Goal: Transaction & Acquisition: Purchase product/service

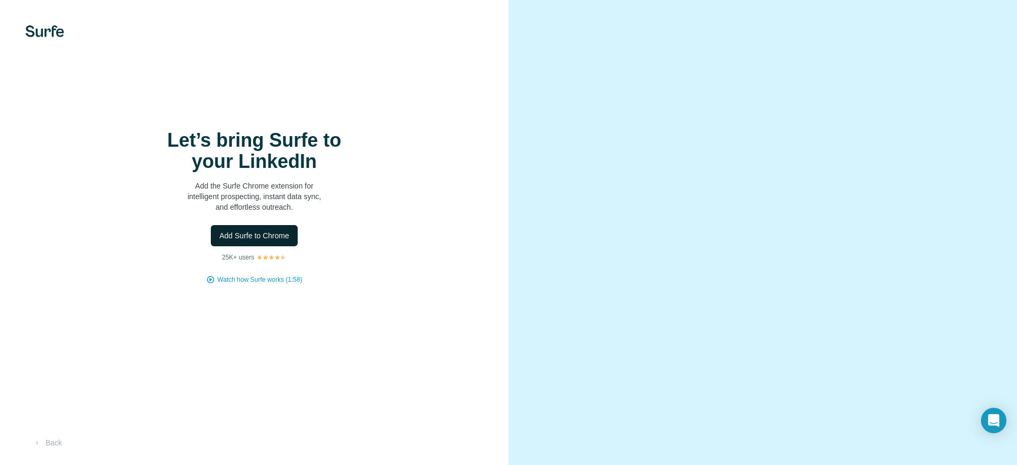
click at [261, 241] on span "Add Surfe to Chrome" at bounding box center [254, 235] width 70 height 11
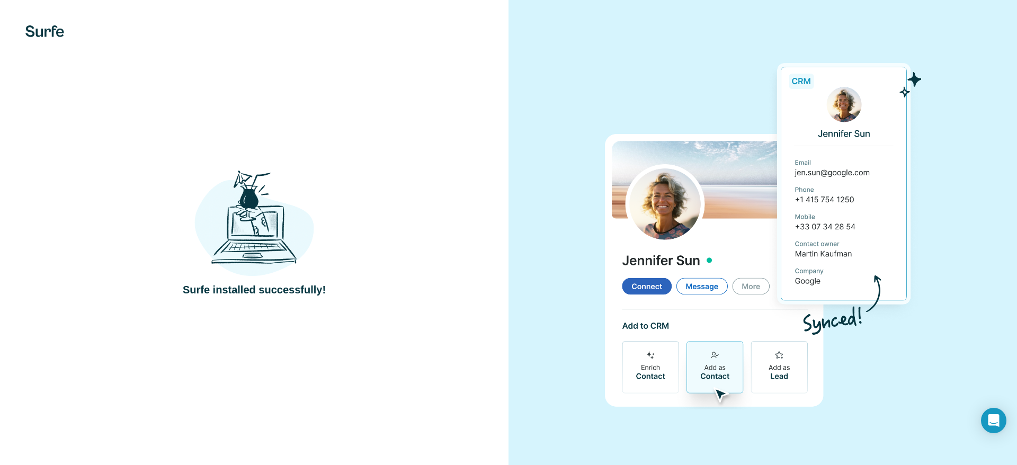
click at [299, 241] on img at bounding box center [254, 223] width 120 height 111
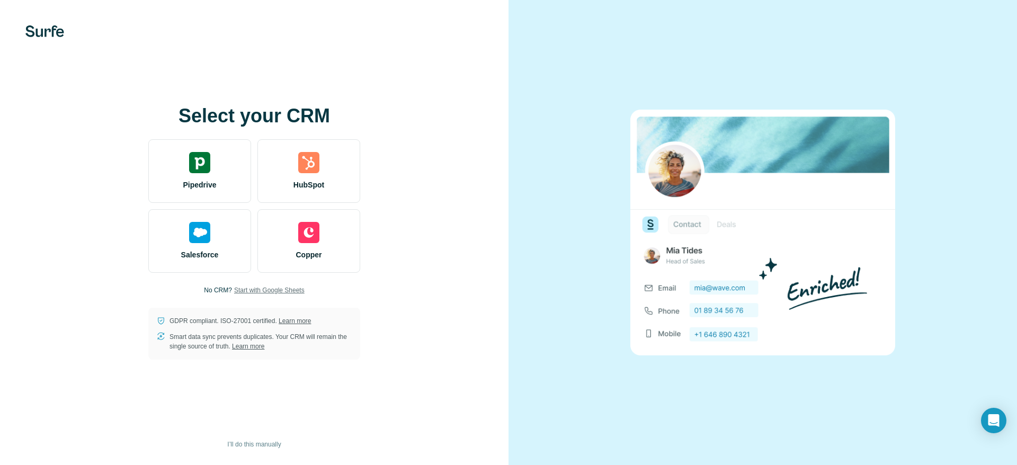
click at [254, 289] on span "Start with Google Sheets" at bounding box center [269, 290] width 70 height 10
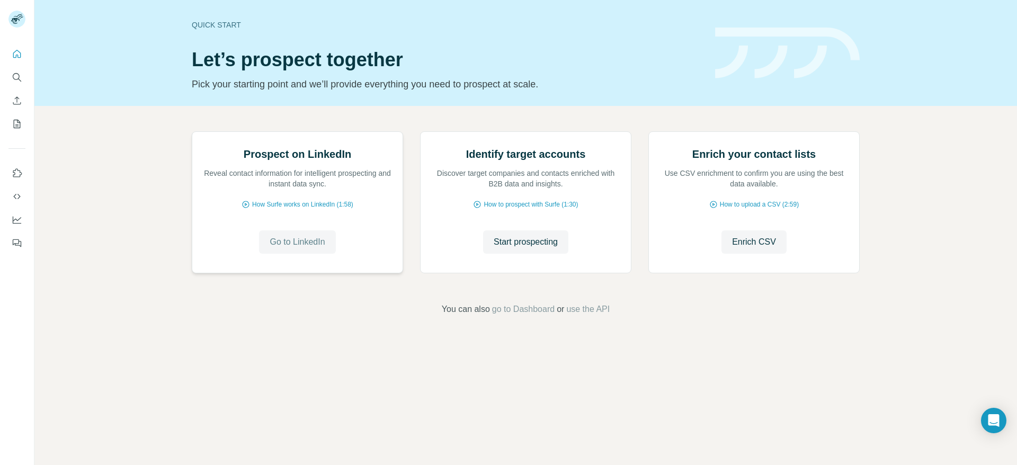
click at [294, 248] on span "Go to LinkedIn" at bounding box center [297, 242] width 55 height 13
click at [532, 316] on span "go to Dashboard" at bounding box center [523, 309] width 62 height 13
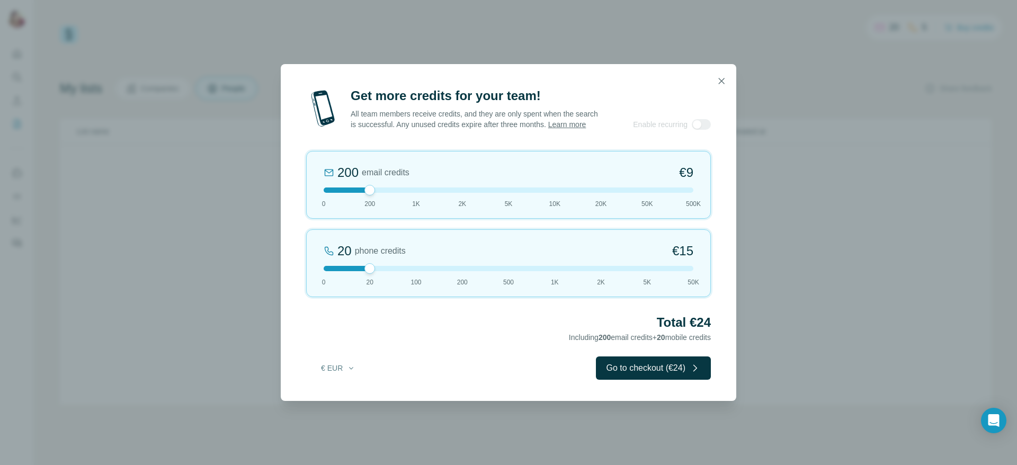
click at [370, 201] on div "200 email credits €9 0 200 1K 2K 5K 10K 20K 50K 500K" at bounding box center [508, 185] width 405 height 68
drag, startPoint x: 372, startPoint y: 193, endPoint x: 274, endPoint y: 192, distance: 98.0
click at [274, 192] on div "Get more credits for your team! All team members receive credits, and they are …" at bounding box center [508, 232] width 1017 height 465
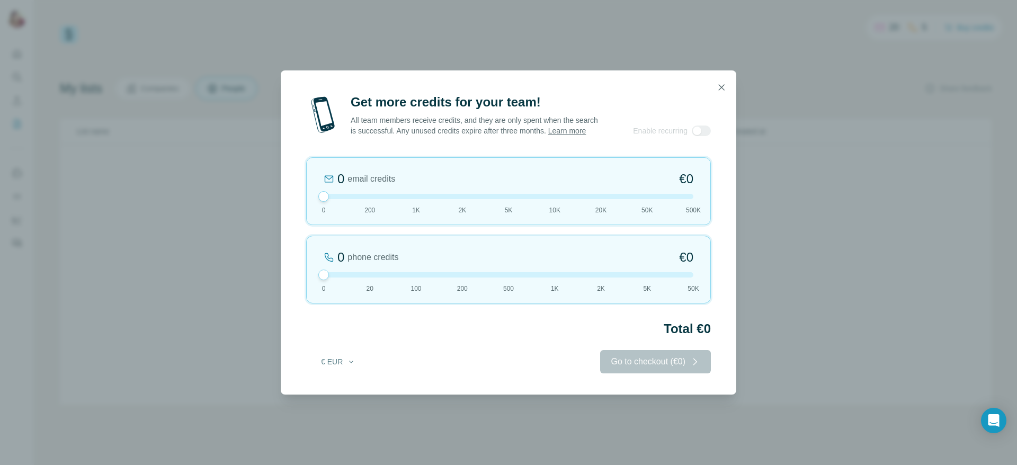
drag, startPoint x: 370, startPoint y: 273, endPoint x: 302, endPoint y: 275, distance: 67.8
click at [302, 275] on div "Get more credits for your team! All team members receive credits, and they are …" at bounding box center [508, 244] width 455 height 301
click at [811, 190] on div "Get more credits for your team! All team members receive credits, and they are …" at bounding box center [508, 232] width 1017 height 465
click at [719, 82] on icon "button" at bounding box center [721, 87] width 11 height 11
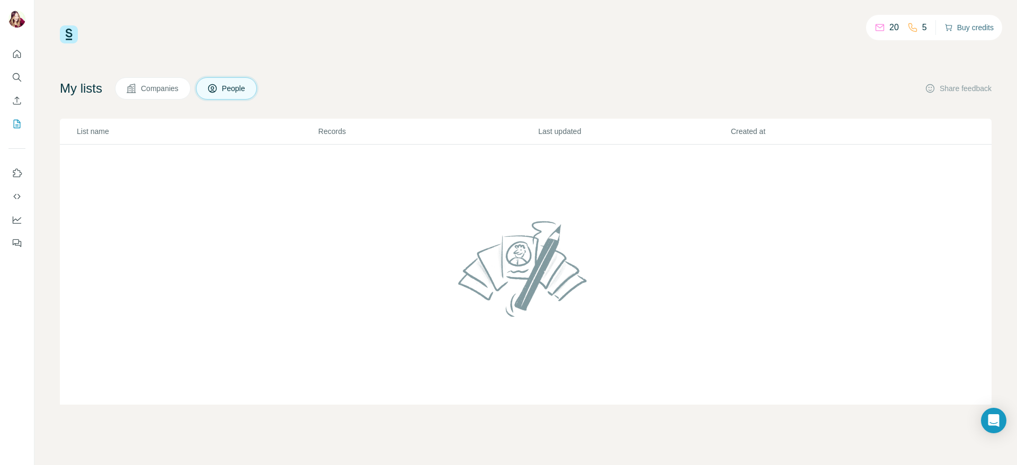
click at [968, 26] on button "Buy credits" at bounding box center [968, 27] width 49 height 15
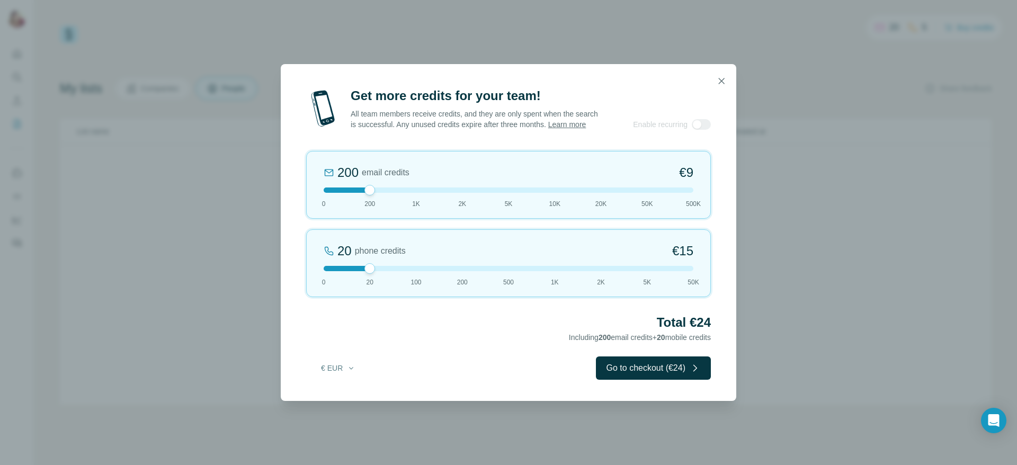
click at [582, 193] on div at bounding box center [509, 189] width 370 height 5
drag, startPoint x: 578, startPoint y: 196, endPoint x: 412, endPoint y: 196, distance: 166.3
click at [412, 193] on div at bounding box center [509, 189] width 370 height 5
click at [372, 199] on div "1K email credits €42 0 200 1K 2K 5K 10K 20K 50K 500K" at bounding box center [508, 185] width 405 height 68
click at [414, 193] on div at bounding box center [509, 189] width 370 height 5
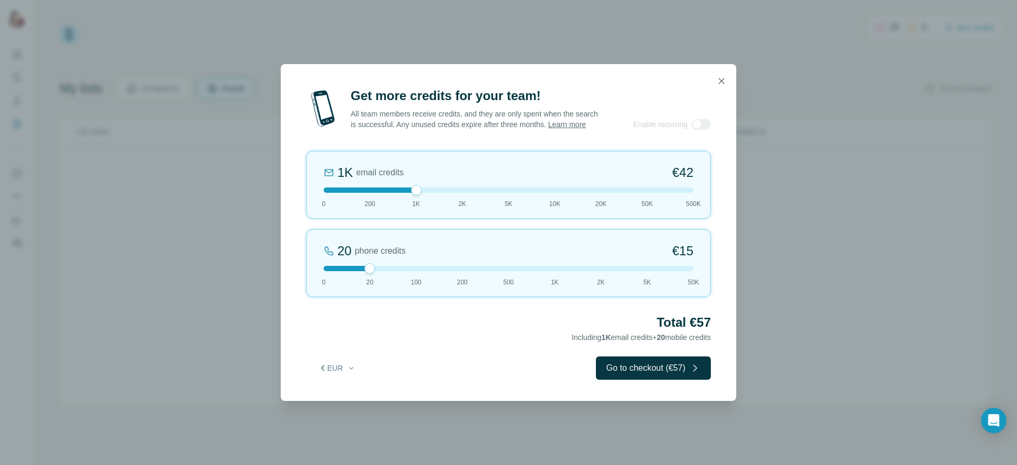
click at [453, 201] on div "1K email credits €42 0 200 1K 2K 5K 10K 20K 50K 500K" at bounding box center [508, 185] width 405 height 68
click at [529, 181] on div "2K email credits 5% Discount €80" at bounding box center [509, 172] width 370 height 17
click at [679, 193] on div at bounding box center [509, 189] width 370 height 5
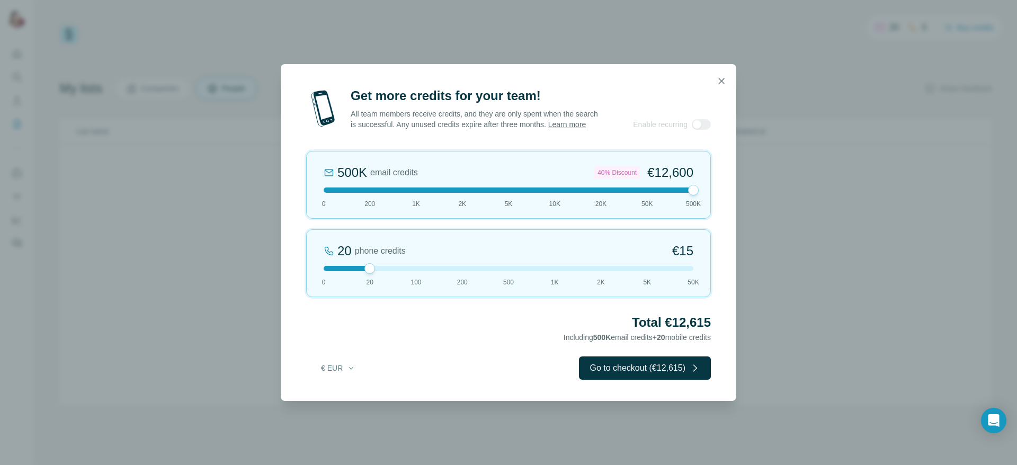
click at [406, 193] on div at bounding box center [509, 189] width 370 height 5
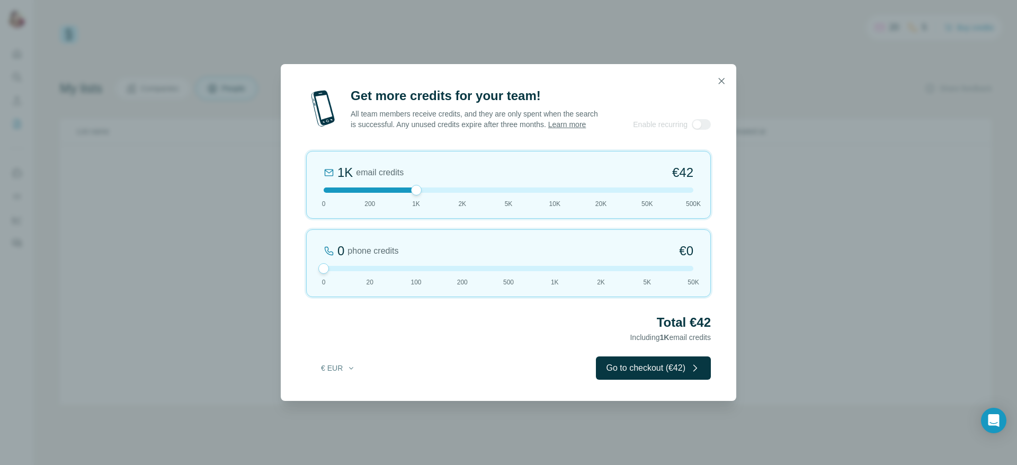
drag, startPoint x: 367, startPoint y: 275, endPoint x: 289, endPoint y: 273, distance: 78.4
click at [289, 273] on div "Get more credits for your team! All team members receive credits, and they are …" at bounding box center [508, 243] width 455 height 313
click at [412, 271] on div at bounding box center [509, 268] width 370 height 5
drag, startPoint x: 420, startPoint y: 272, endPoint x: 303, endPoint y: 292, distance: 118.7
click at [303, 292] on div "Get more credits for your team! All team members receive credits, and they are …" at bounding box center [508, 243] width 455 height 313
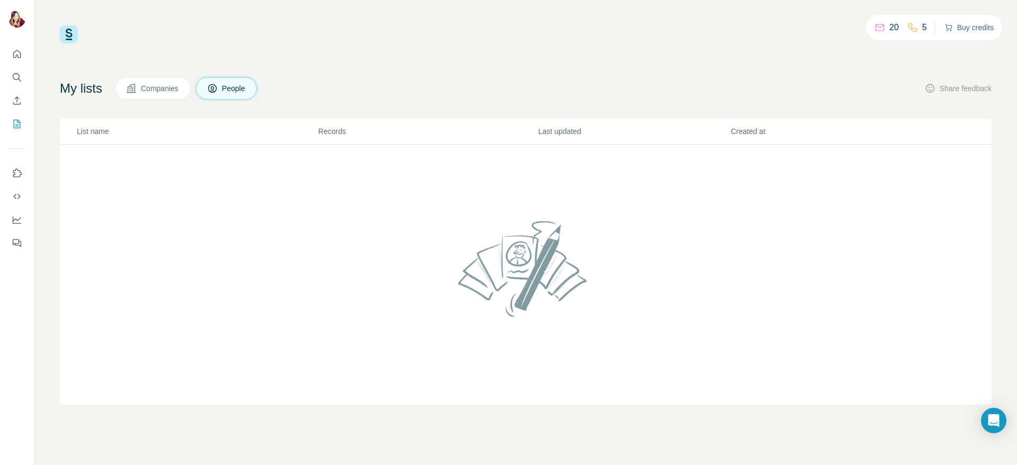
click at [980, 28] on button "Buy credits" at bounding box center [968, 27] width 49 height 15
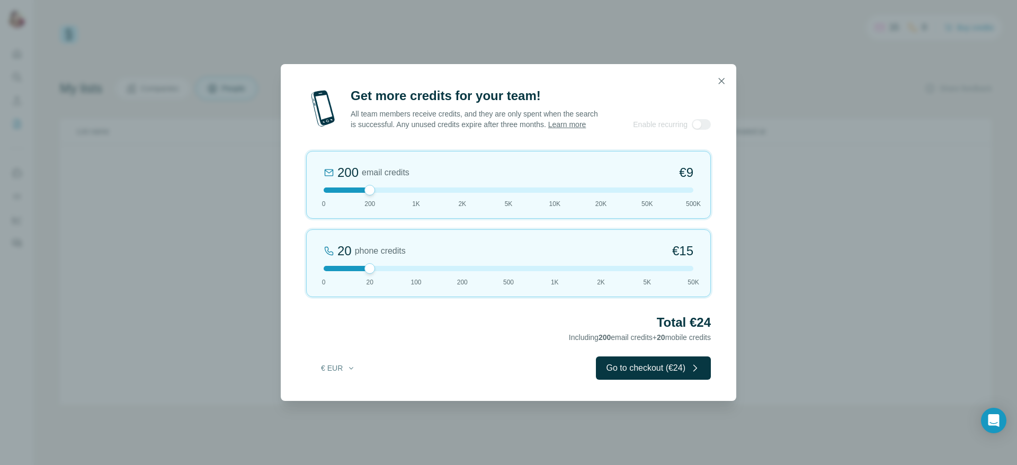
click at [409, 193] on div at bounding box center [509, 189] width 370 height 5
drag, startPoint x: 354, startPoint y: 273, endPoint x: 454, endPoint y: 281, distance: 100.4
click at [454, 281] on div "20 phone credits €15 0 20 100 200 500 1K 2K 5K 50K" at bounding box center [508, 263] width 405 height 68
click at [504, 279] on div "200 phone credits 5% Discount €137 0 20 100 200 500 1K 2K 5K 50K" at bounding box center [508, 263] width 405 height 68
click at [449, 271] on div at bounding box center [509, 268] width 370 height 5
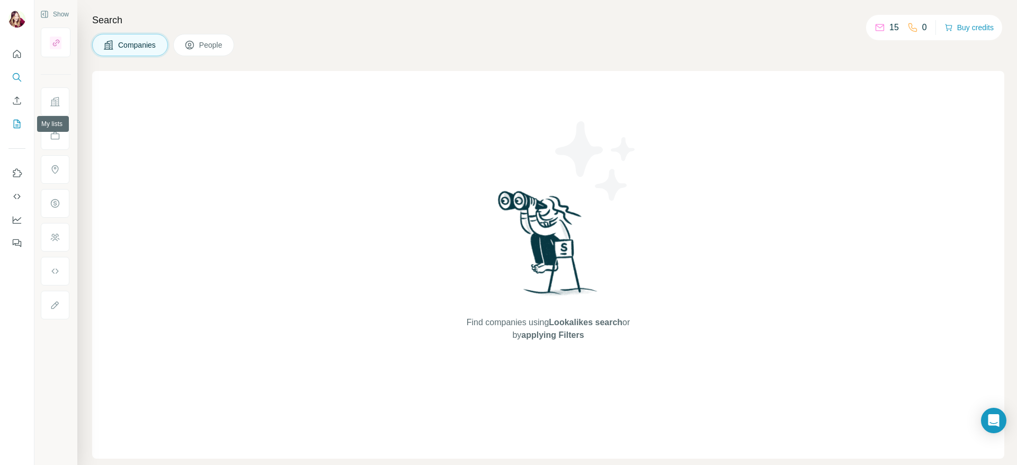
click at [11, 124] on button "My lists" at bounding box center [16, 123] width 17 height 19
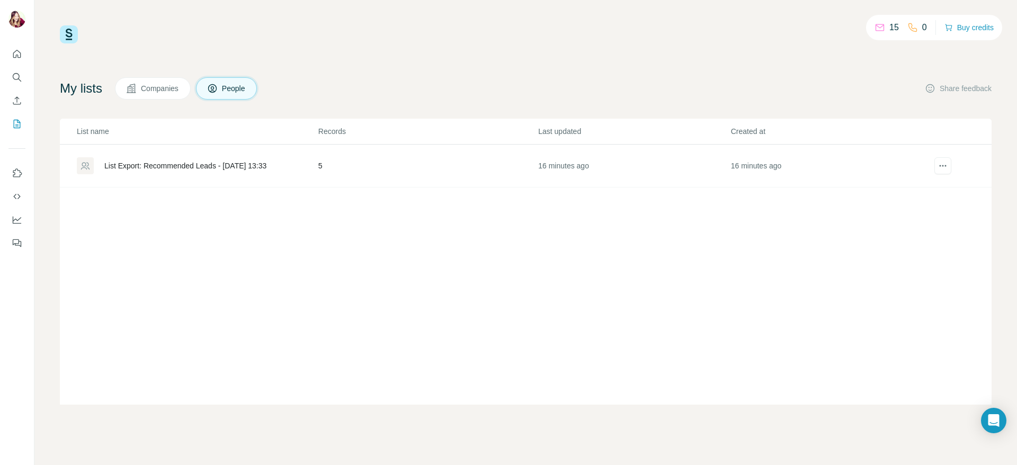
click at [329, 165] on td "5" at bounding box center [428, 166] width 220 height 43
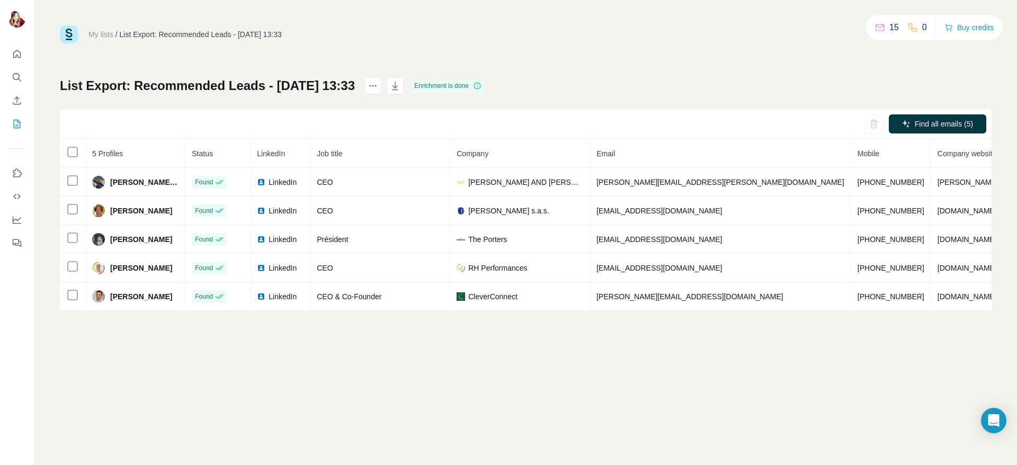
click at [87, 89] on h1 "List Export: Recommended Leads - [DATE] 13:33" at bounding box center [207, 85] width 295 height 17
